Goal: Task Accomplishment & Management: Manage account settings

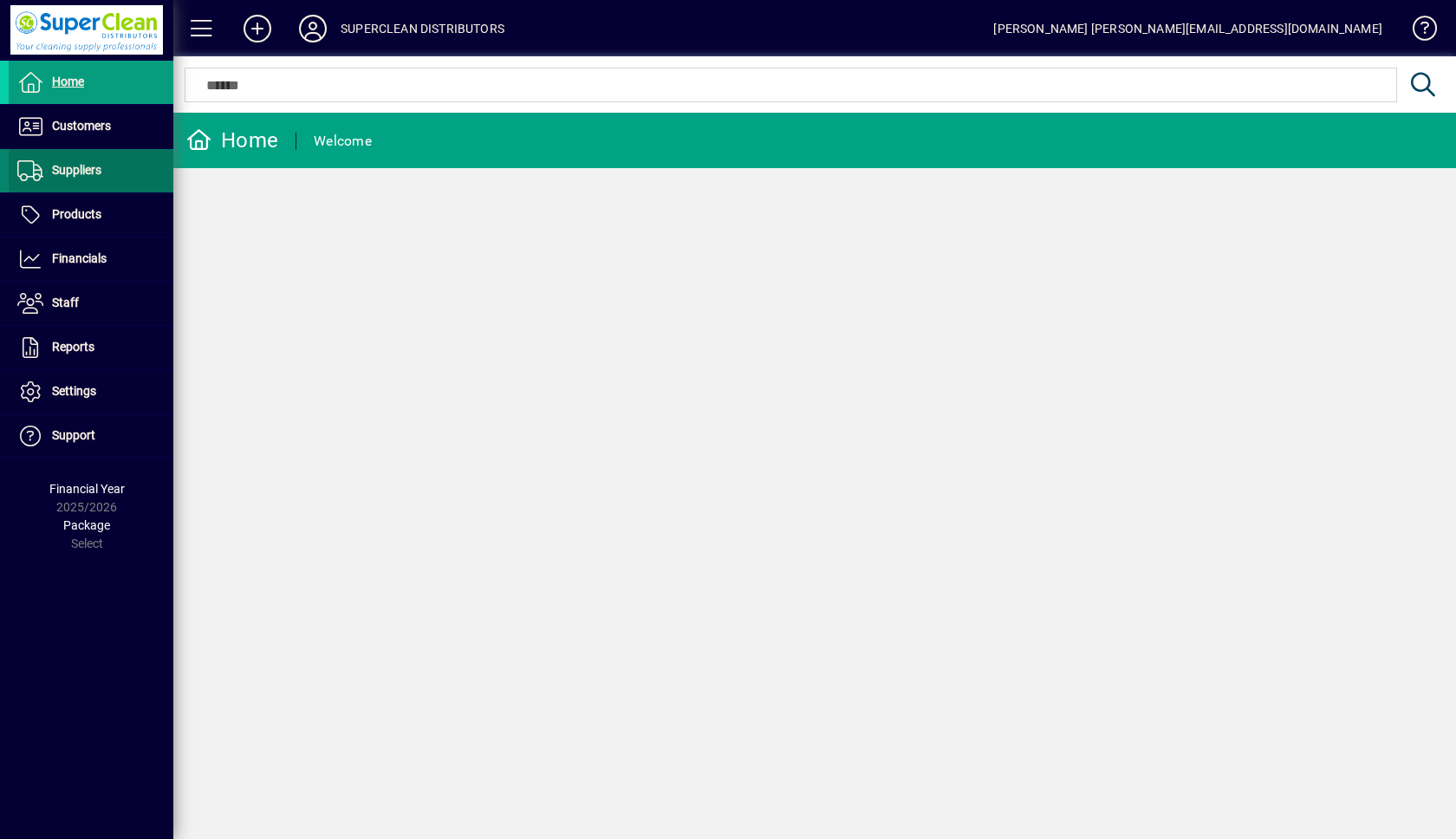
click at [78, 179] on span "Suppliers" at bounding box center [55, 171] width 92 height 21
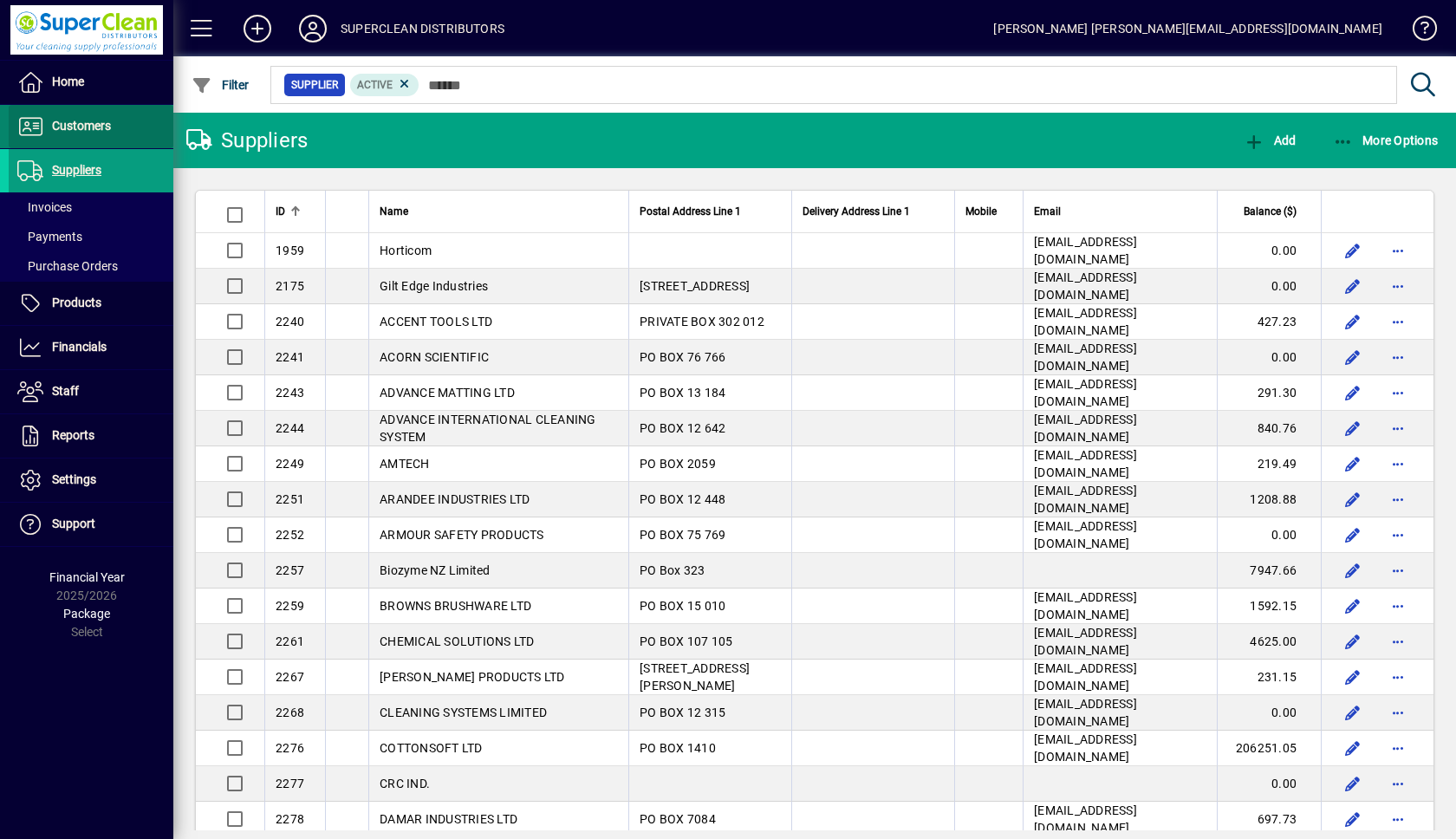
click at [74, 120] on span "Customers" at bounding box center [81, 125] width 59 height 13
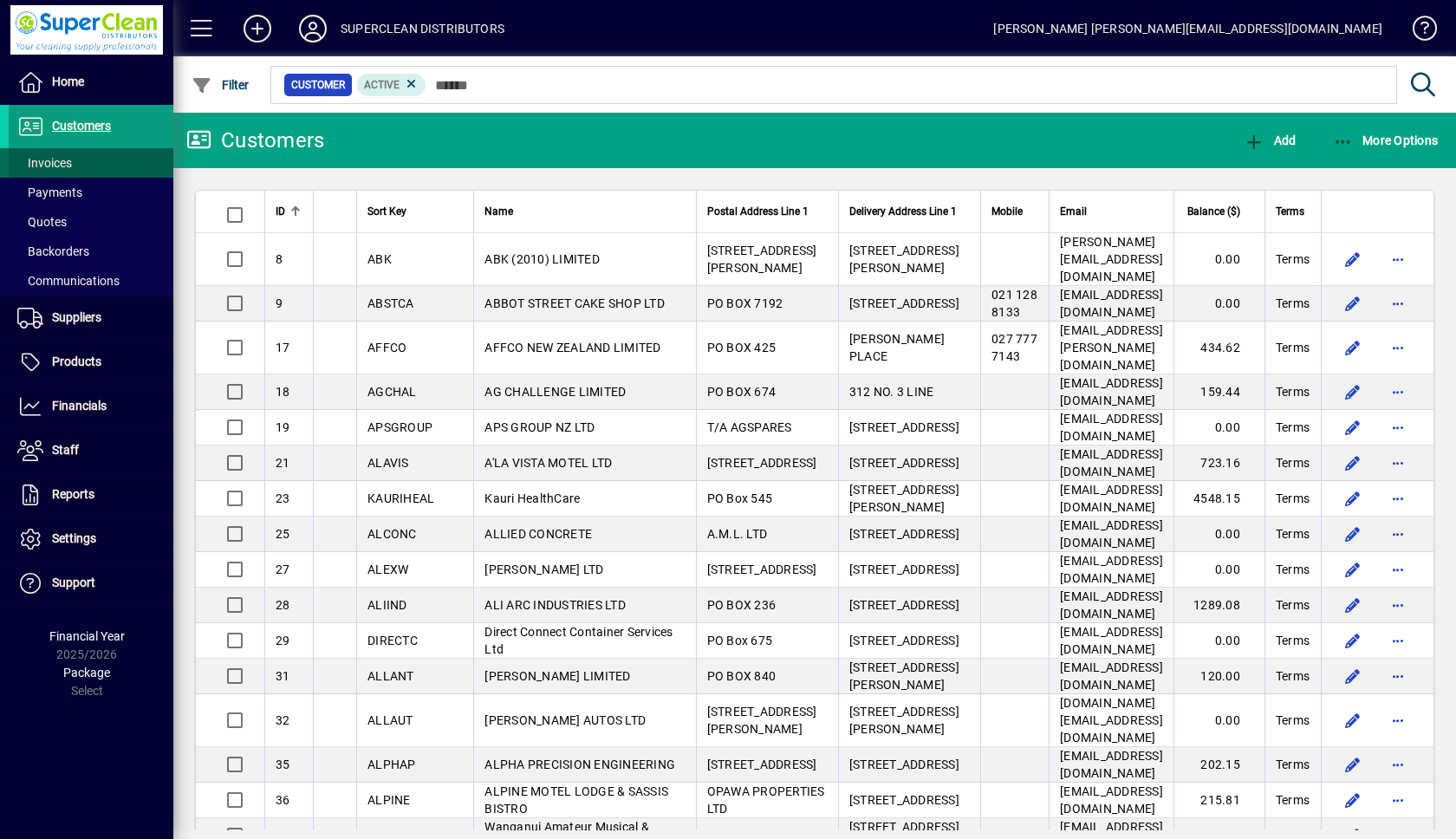
click at [57, 164] on span "Invoices" at bounding box center [44, 163] width 55 height 13
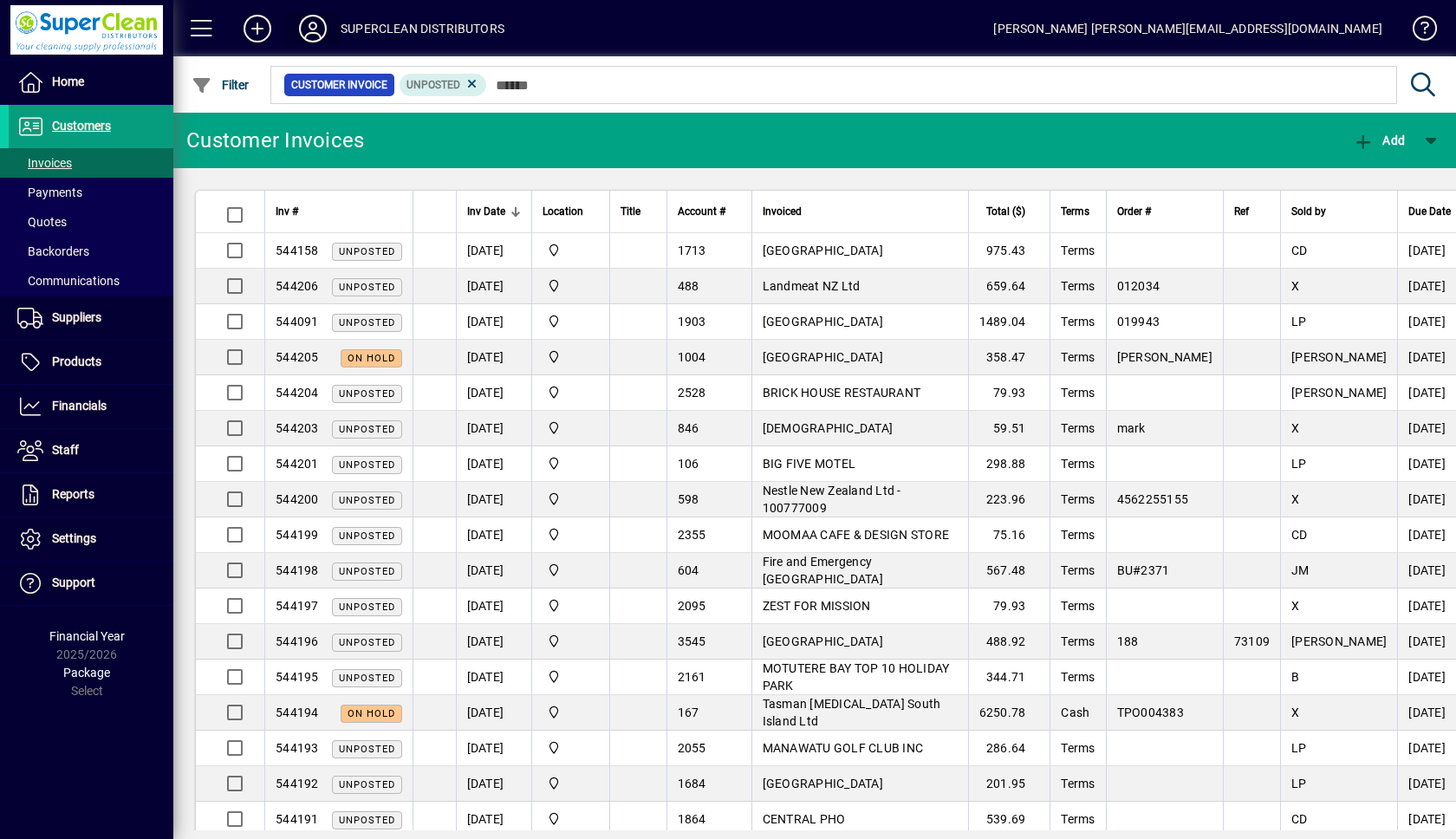
click at [310, 29] on icon at bounding box center [313, 28] width 35 height 28
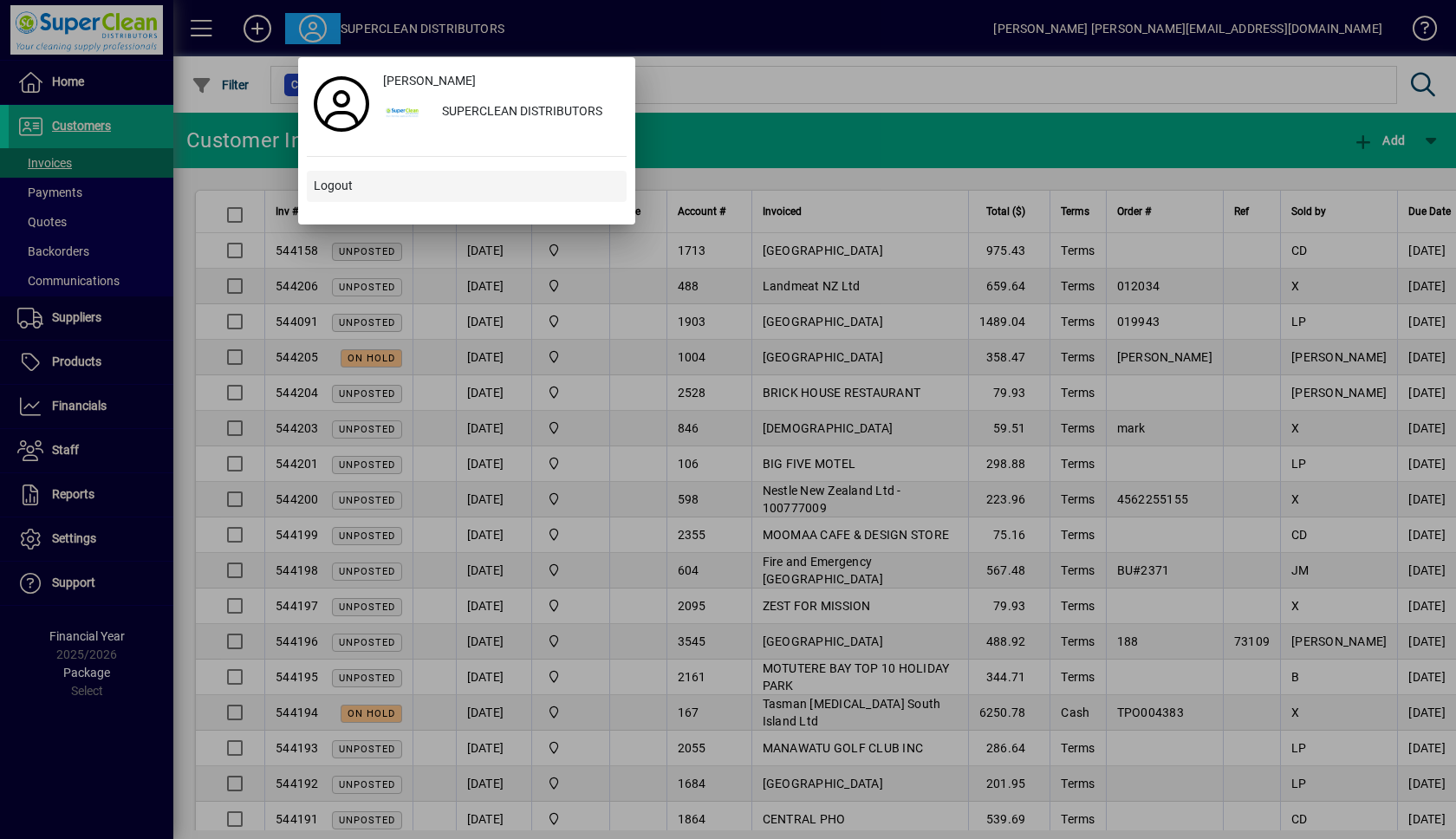
click at [333, 181] on span "Logout" at bounding box center [333, 186] width 39 height 18
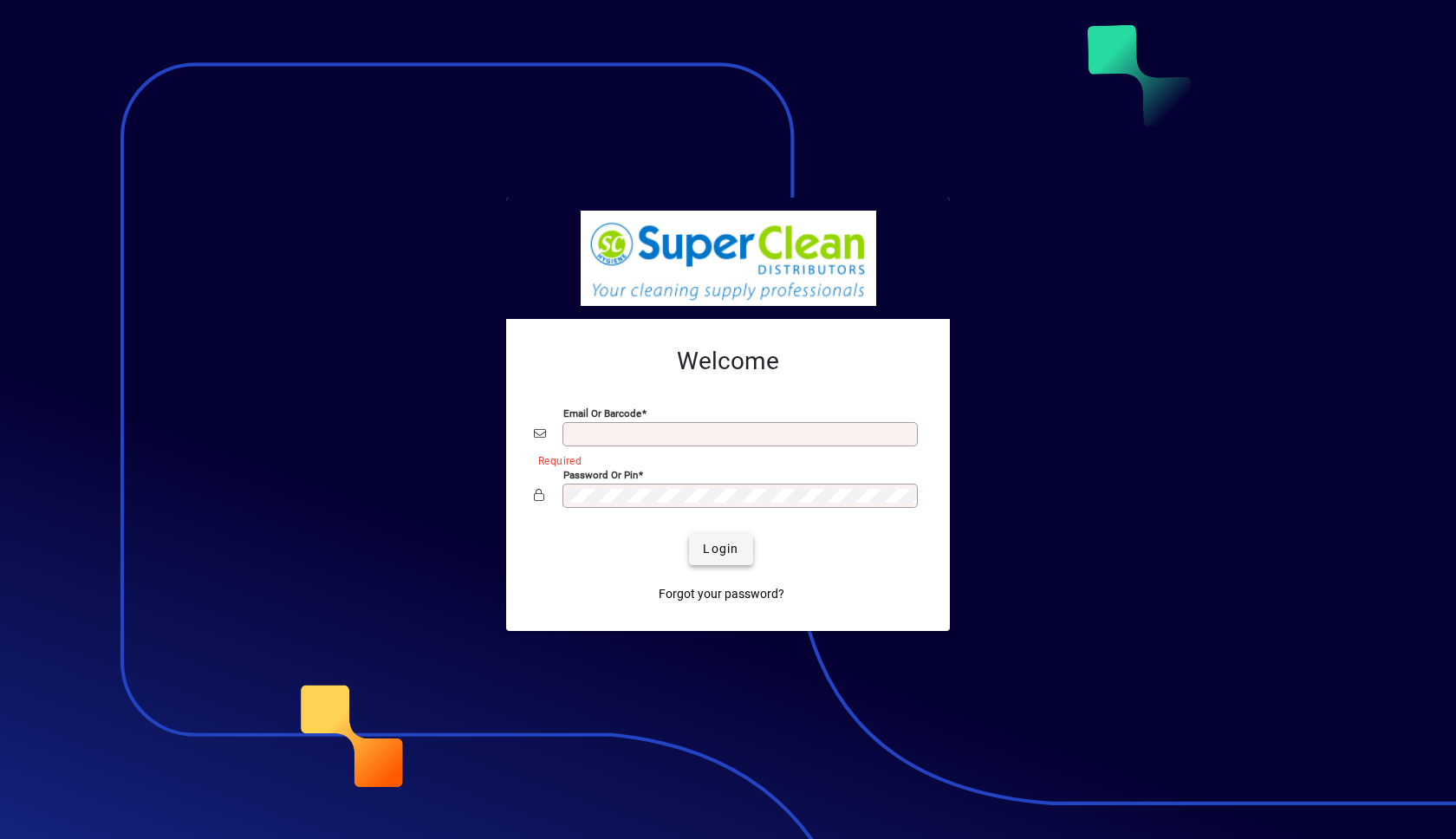
type input "**********"
click at [704, 545] on span "Login" at bounding box center [720, 548] width 36 height 18
